Goal: Information Seeking & Learning: Learn about a topic

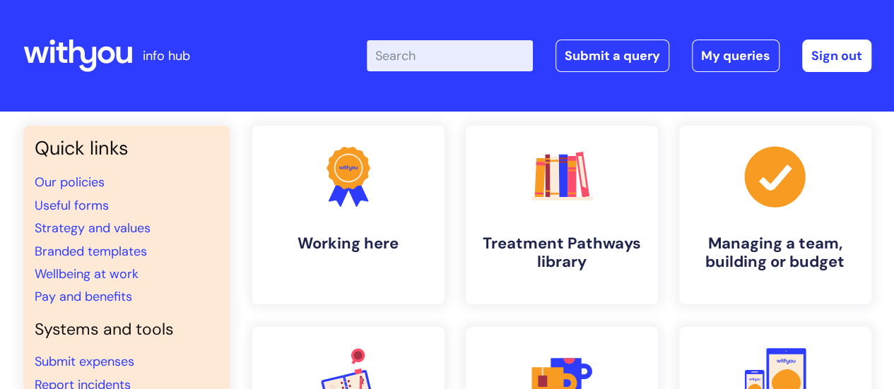
click at [423, 57] on input "Enter your search term here..." at bounding box center [450, 55] width 166 height 31
paste input "Occupational"
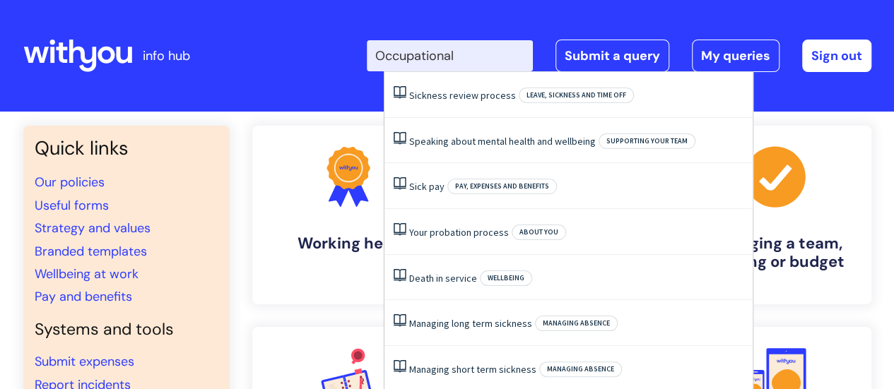
type input "Occupational"
click button "Search" at bounding box center [0, 0] width 0 height 0
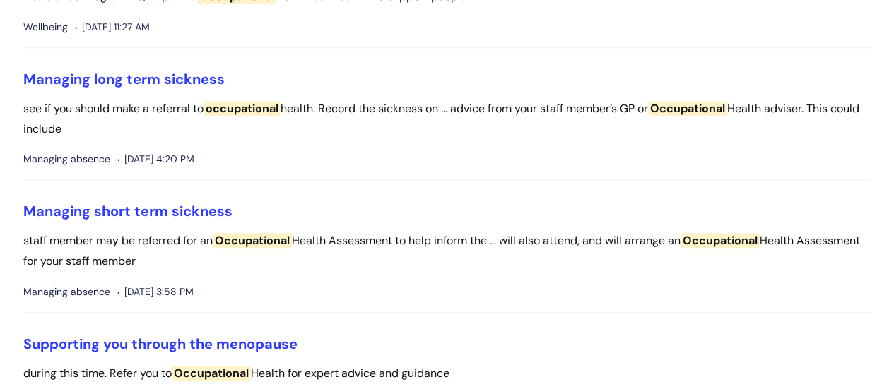
scroll to position [732, 0]
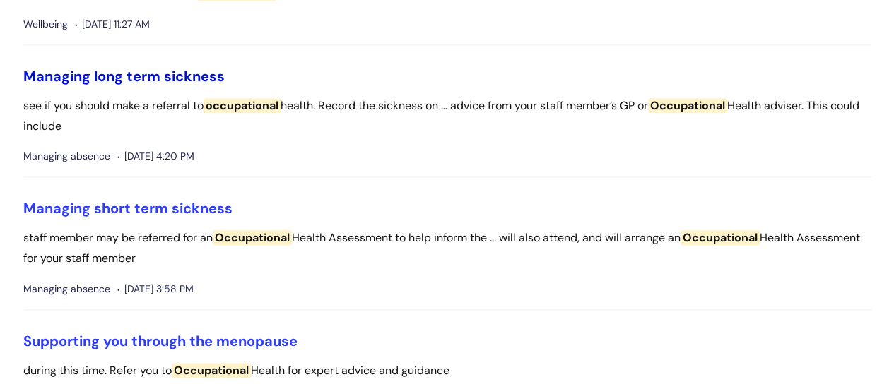
click at [198, 71] on link "Managing long term sickness" at bounding box center [123, 76] width 201 height 18
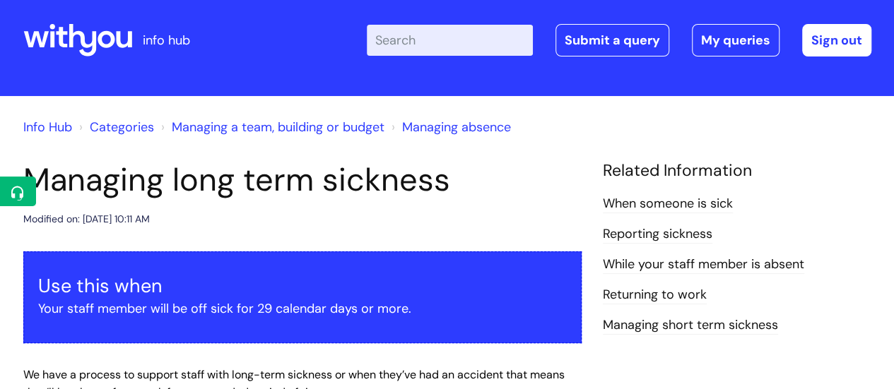
scroll to position [11, 0]
